Goal: Task Accomplishment & Management: Use online tool/utility

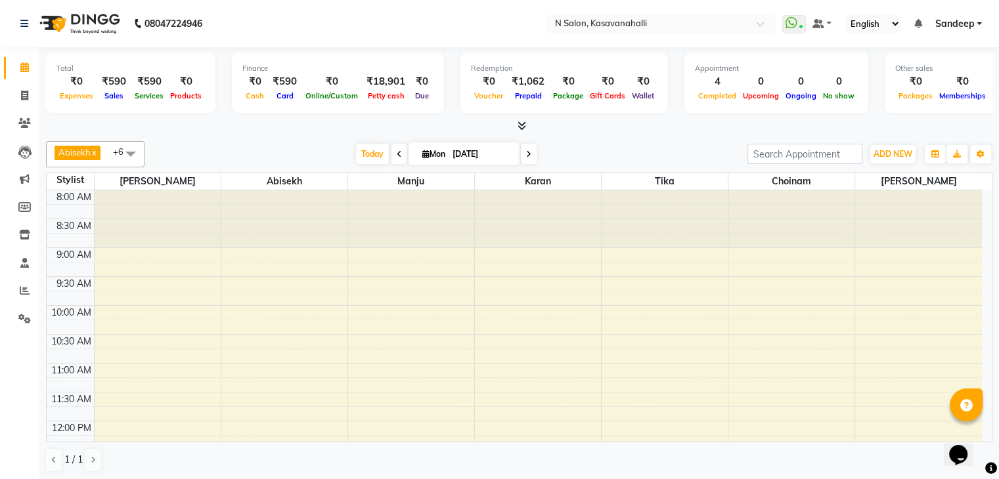
scroll to position [360, 0]
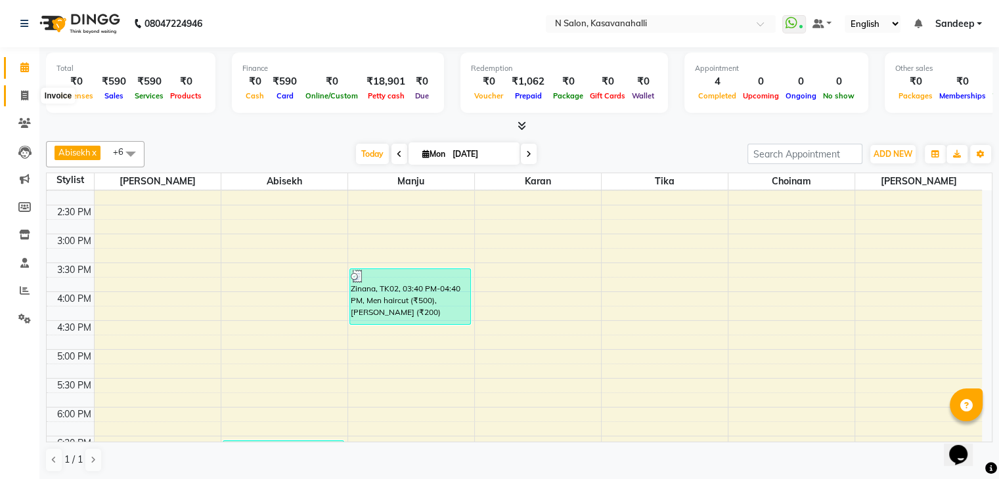
click at [28, 100] on span at bounding box center [24, 96] width 23 height 15
select select "service"
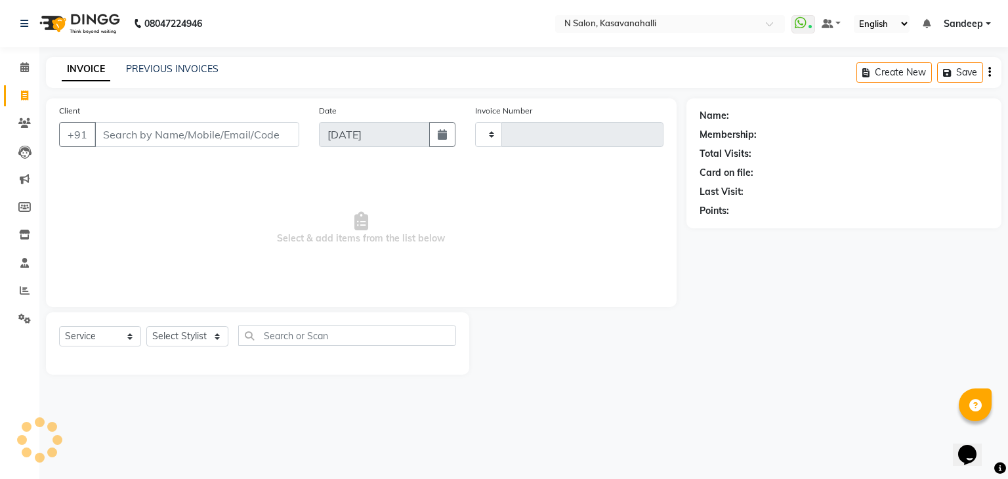
type input "1941"
select select "7111"
click at [220, 142] on input "Client" at bounding box center [197, 134] width 205 height 25
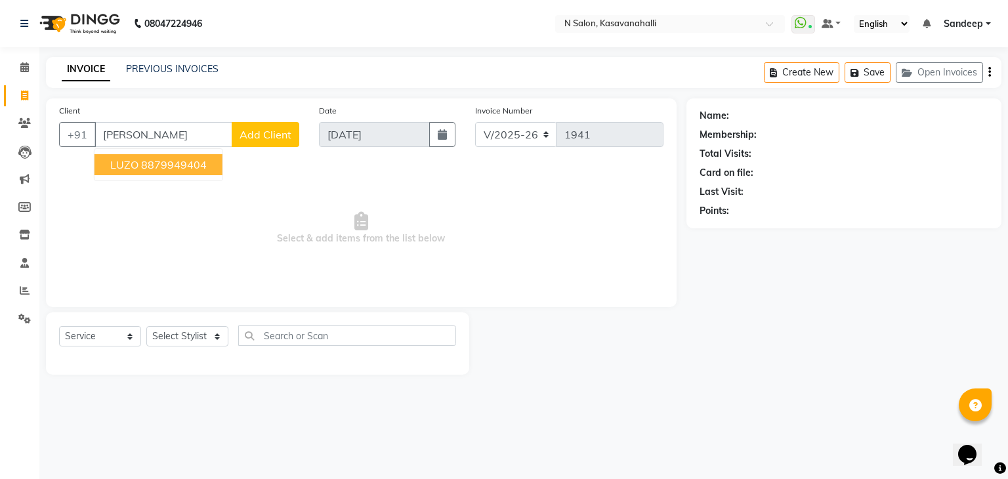
click at [133, 165] on span "LUZO" at bounding box center [124, 164] width 28 height 13
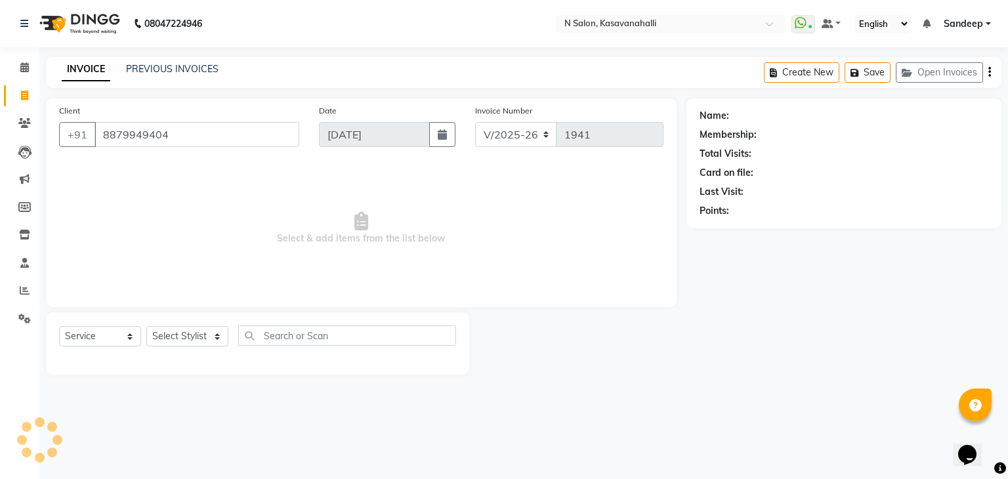
type input "8879949404"
select select "1: Object"
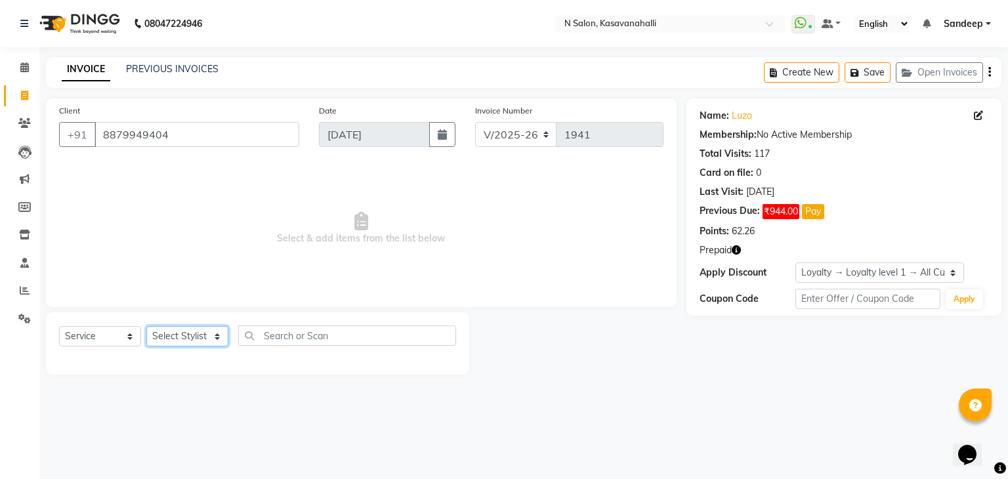
click at [187, 334] on select "Select Stylist Abisekh [PERSON_NAME] Choinam Karan Manju Owner [PERSON_NAME]" at bounding box center [187, 336] width 82 height 20
select select "75765"
click at [146, 327] on select "Select Stylist Abisekh [PERSON_NAME] Choinam Karan Manju Owner [PERSON_NAME]" at bounding box center [187, 336] width 82 height 20
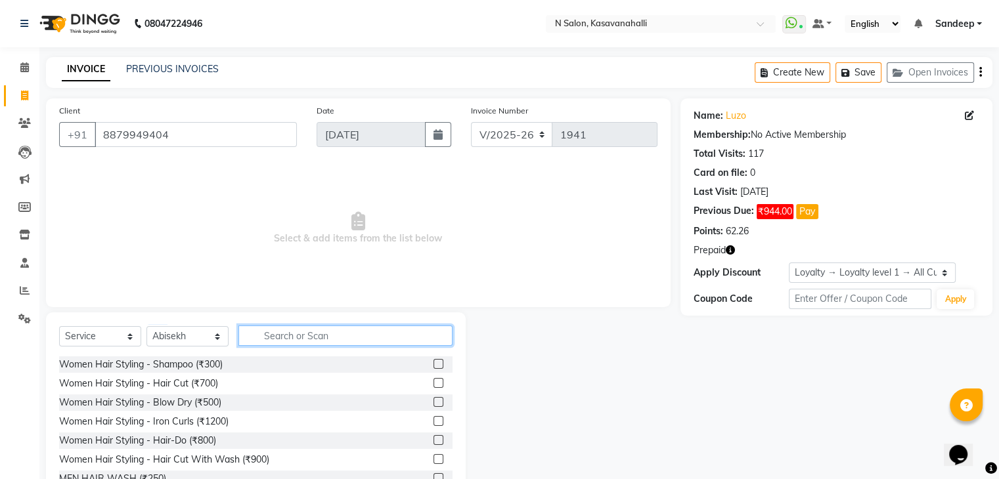
click at [328, 337] on input "text" at bounding box center [345, 336] width 214 height 20
type input "200"
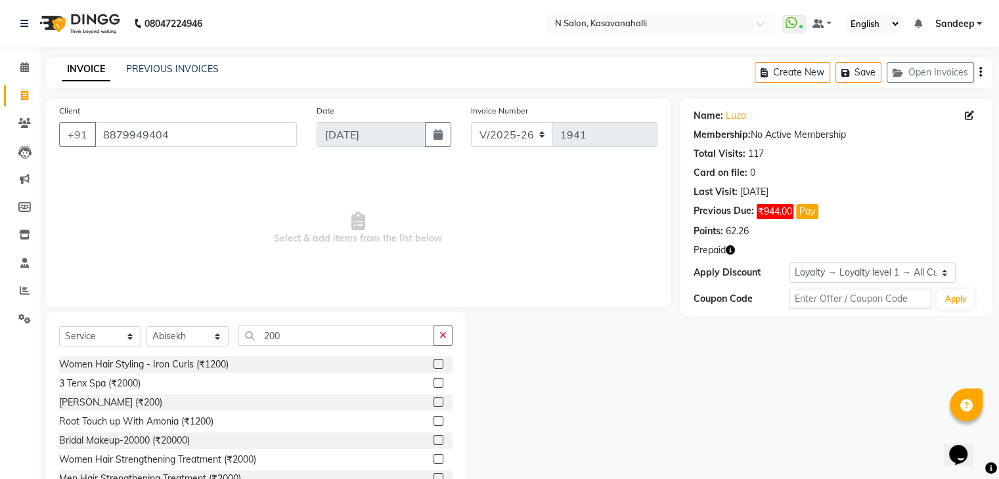
click at [433, 401] on label at bounding box center [438, 402] width 10 height 10
click at [433, 401] on input "checkbox" at bounding box center [437, 403] width 9 height 9
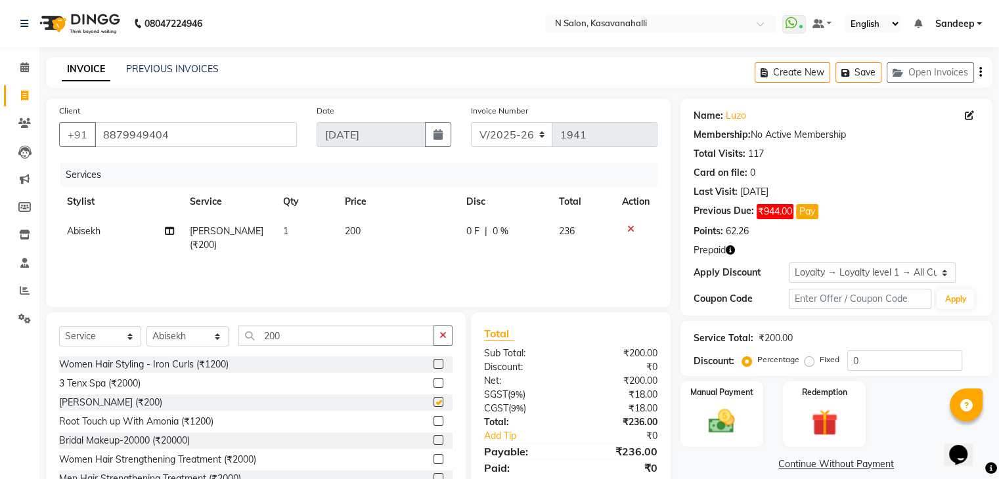
checkbox input "false"
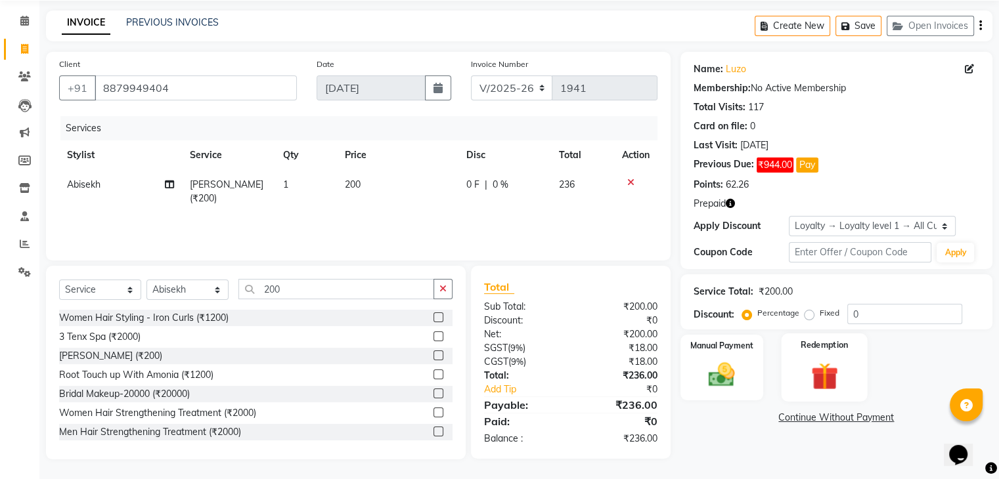
click at [827, 374] on img at bounding box center [824, 376] width 44 height 33
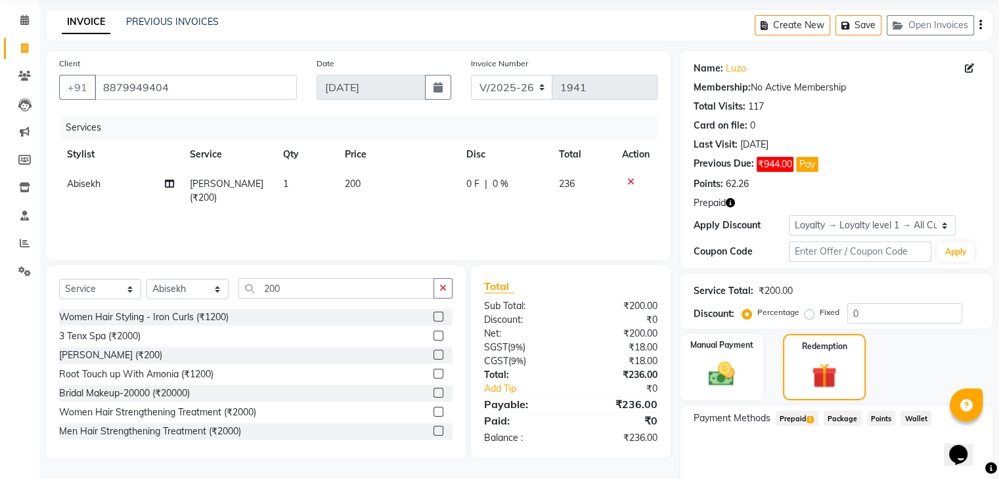
click at [793, 411] on span "Prepaid 1" at bounding box center [796, 418] width 43 height 15
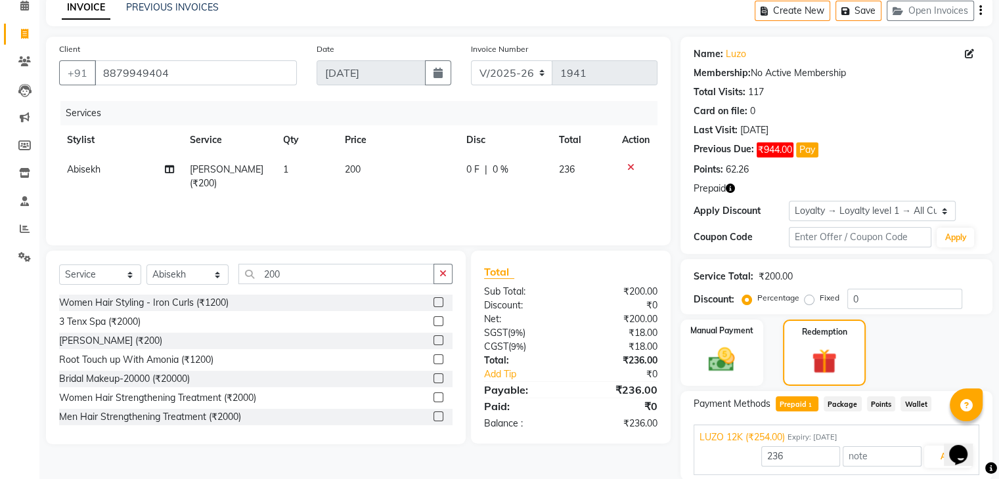
scroll to position [110, 0]
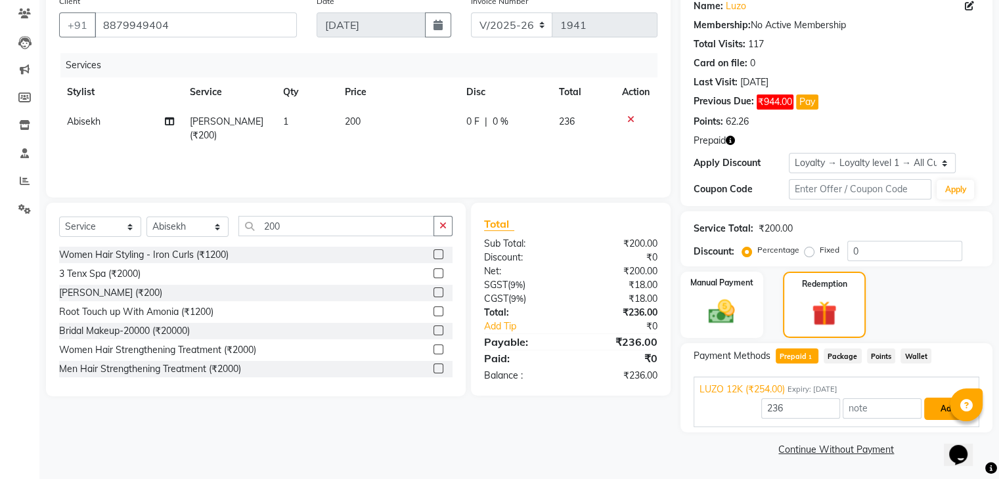
click at [935, 409] on button "Add" at bounding box center [948, 409] width 48 height 22
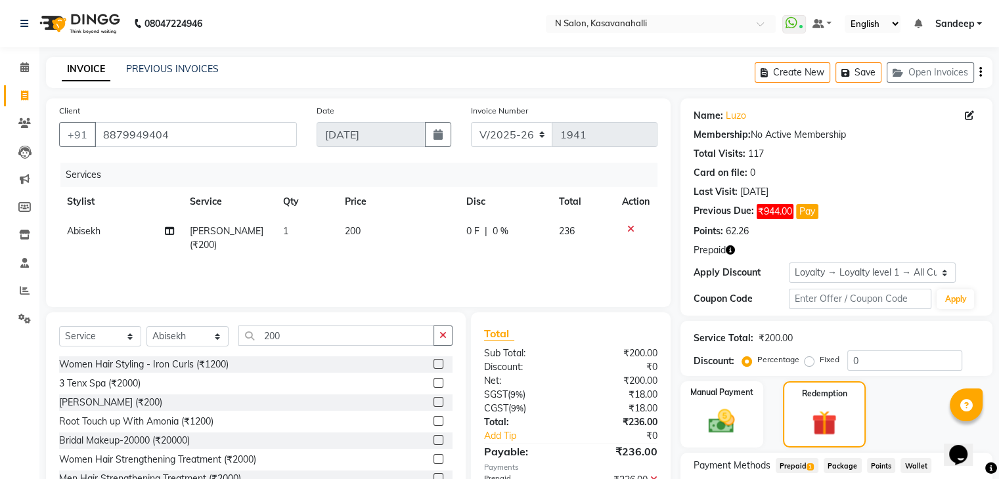
scroll to position [173, 0]
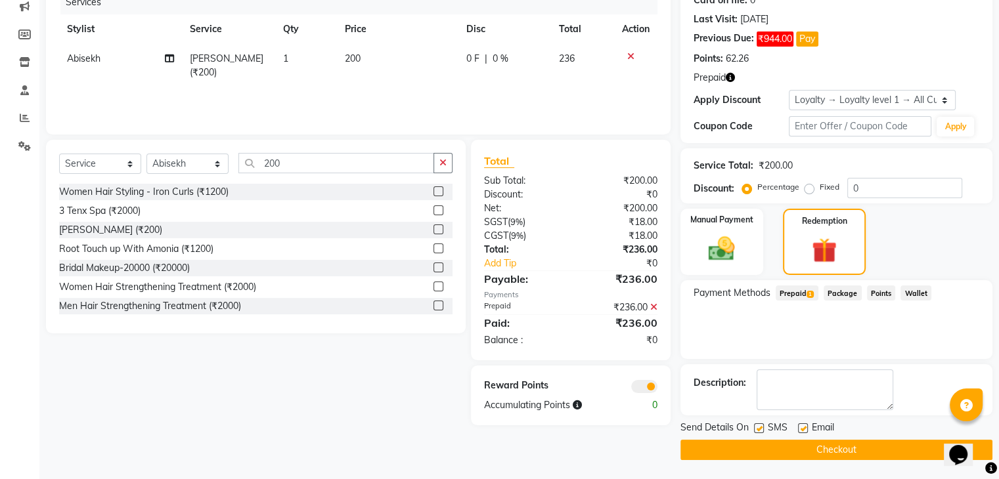
click at [818, 450] on button "Checkout" at bounding box center [836, 450] width 312 height 20
